Goal: Task Accomplishment & Management: Manage account settings

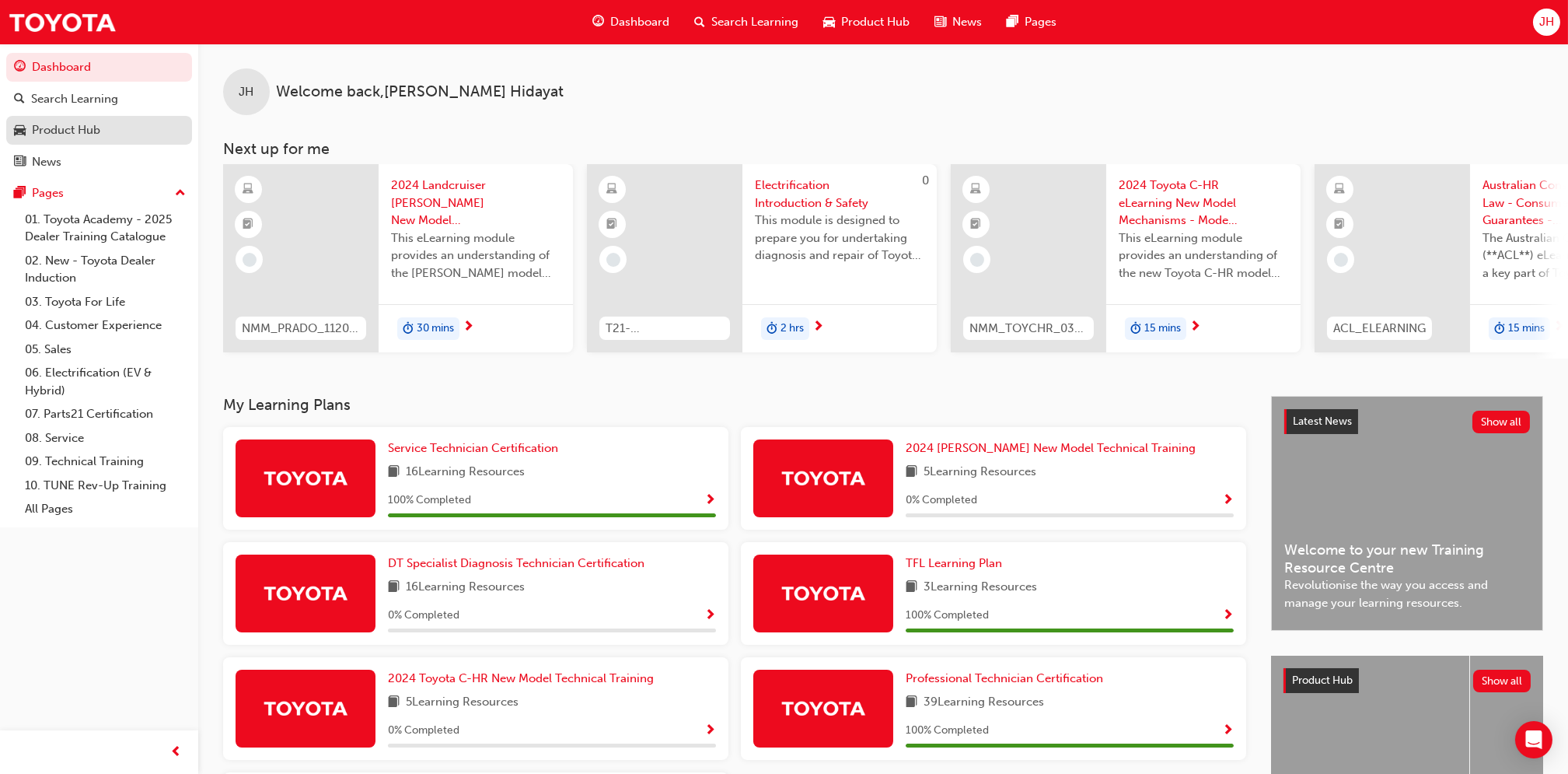
click at [89, 116] on link "Product Hub" at bounding box center [99, 130] width 186 height 29
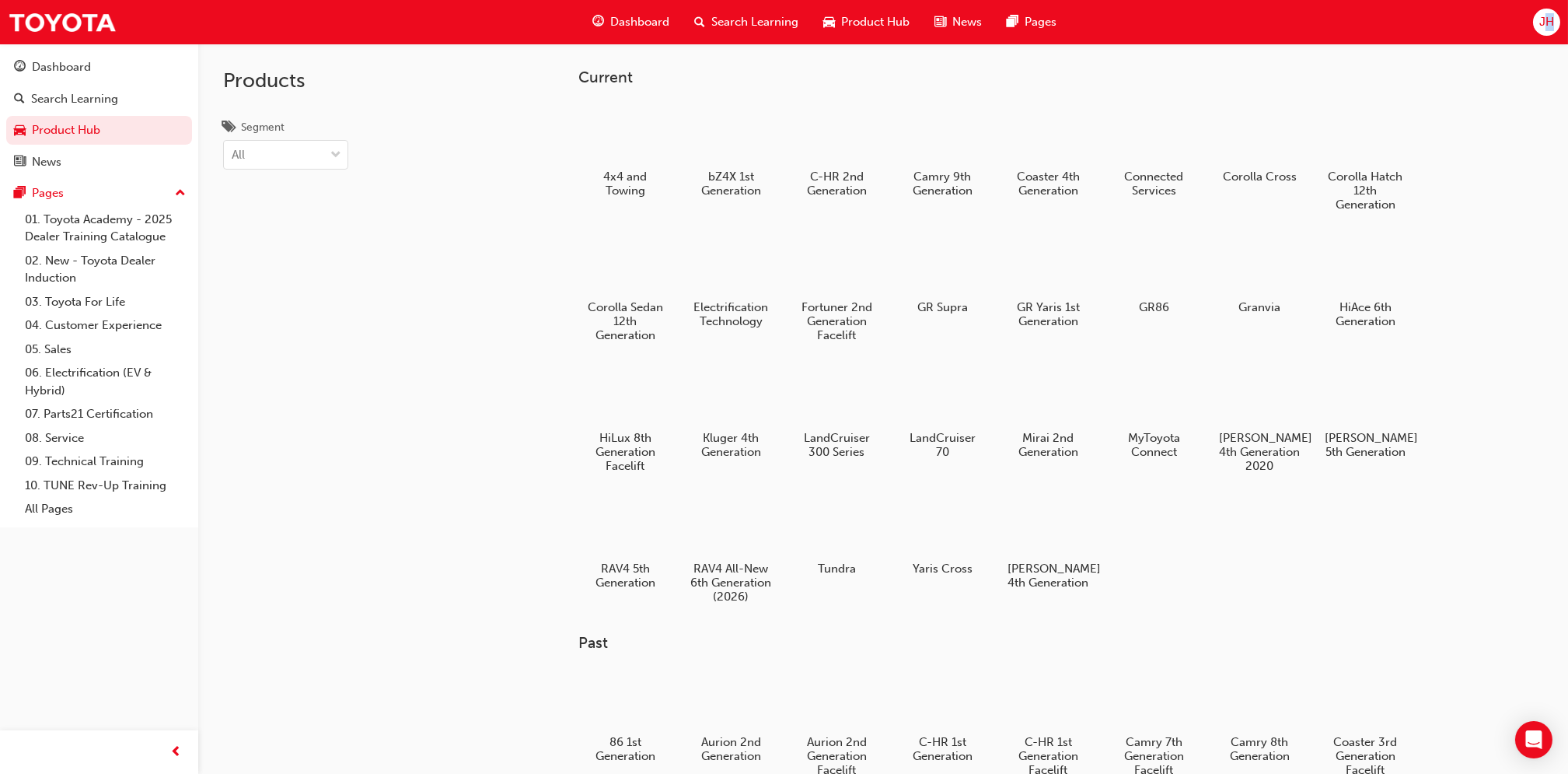
drag, startPoint x: 1561, startPoint y: 35, endPoint x: 1549, endPoint y: 20, distance: 19.2
click at [1549, 20] on div "Dashboard Search Learning Product Hub News Pages JH" at bounding box center [784, 22] width 1568 height 45
drag, startPoint x: 1549, startPoint y: 20, endPoint x: 1555, endPoint y: 206, distance: 186.1
click at [1555, 206] on div "Current 4x4 and Towing bZ4X 1st Generation C-HR 2nd Generation Camry 9th Genera…" at bounding box center [884, 431] width 1370 height 774
click at [1547, 21] on span "JH" at bounding box center [1547, 22] width 15 height 18
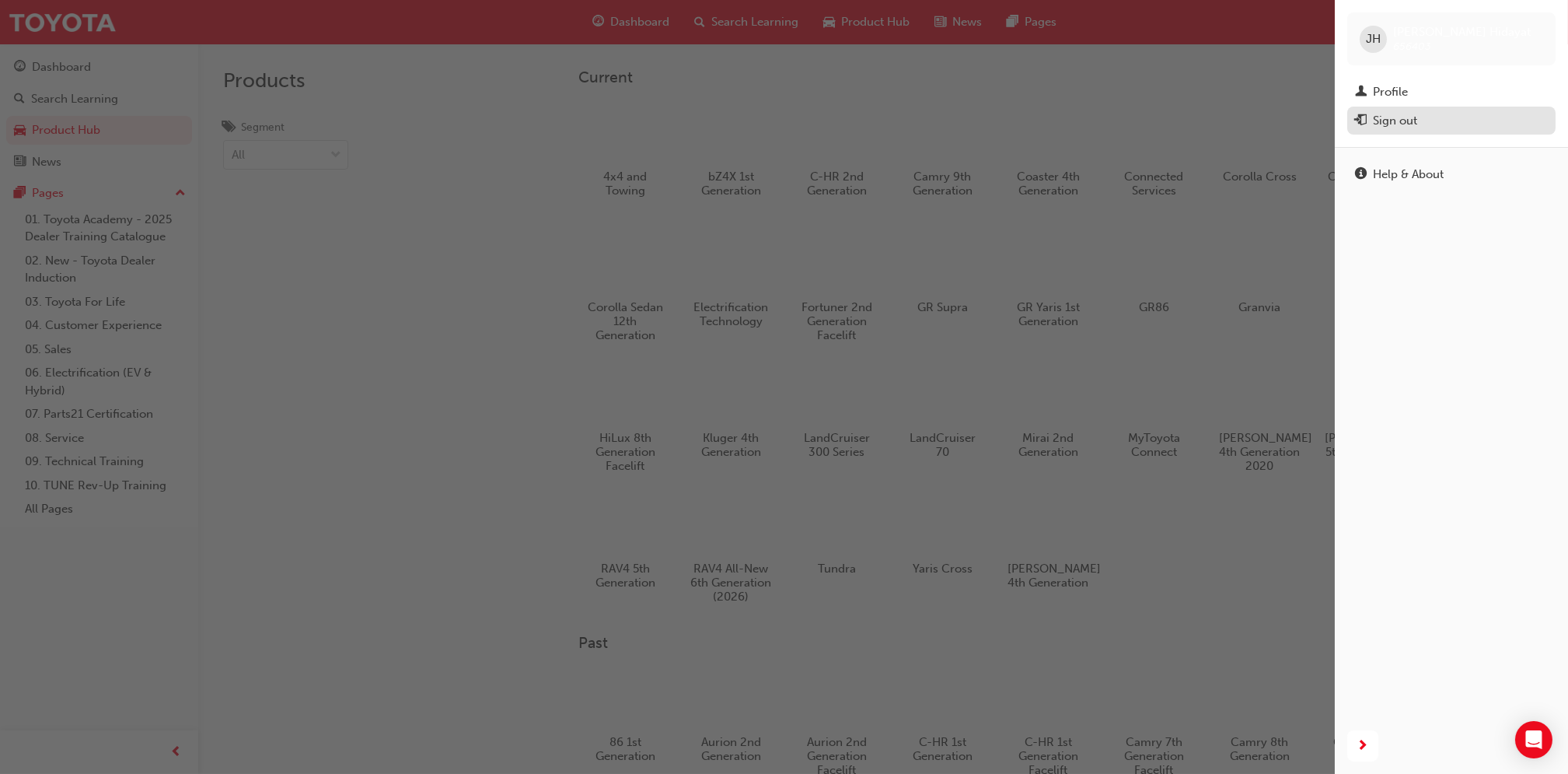
click at [1391, 112] on div "Sign out" at bounding box center [1395, 121] width 45 height 18
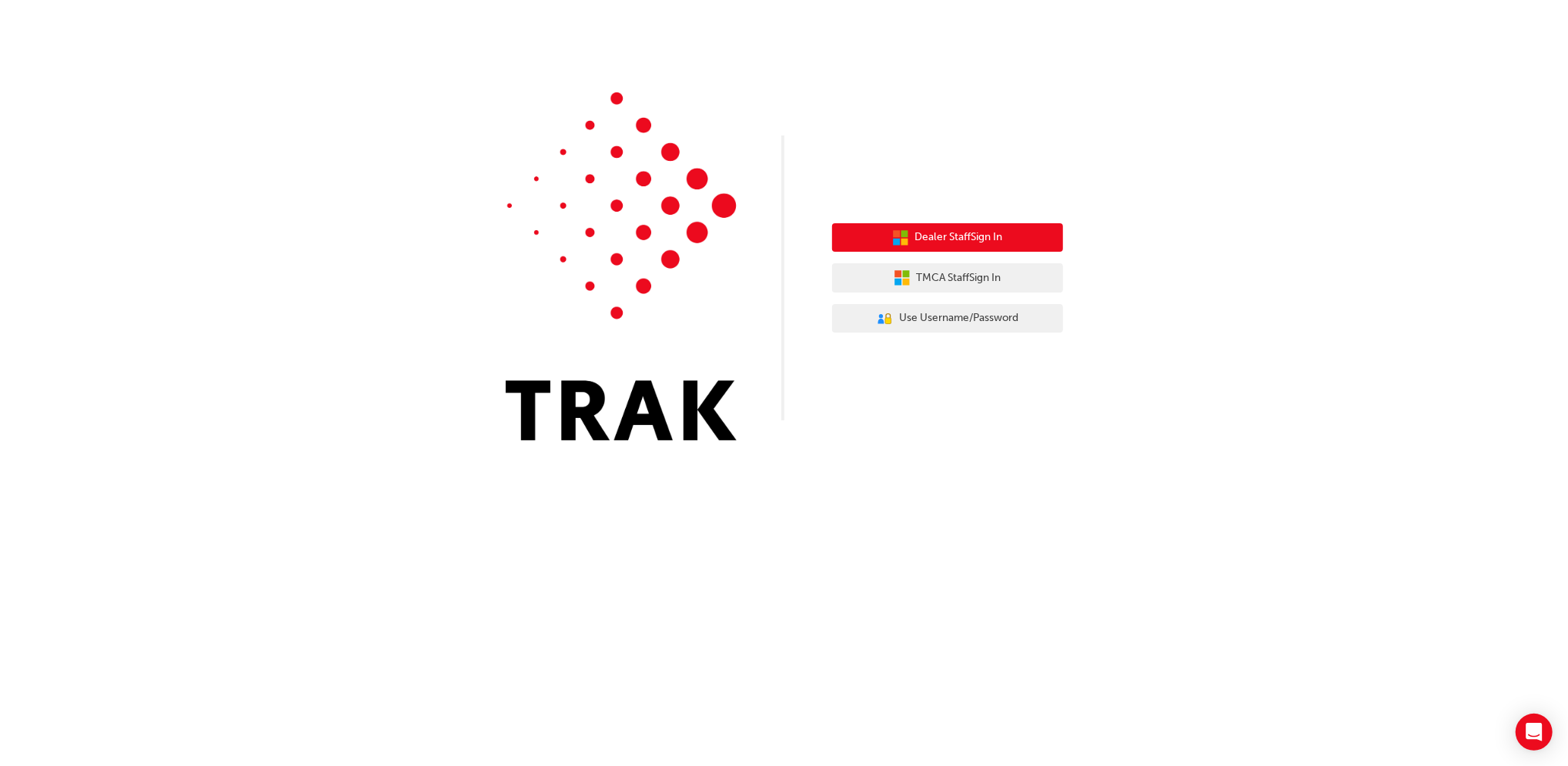
click at [993, 225] on button "Dealer Staff Sign In" at bounding box center [948, 238] width 231 height 29
